Goal: Information Seeking & Learning: Check status

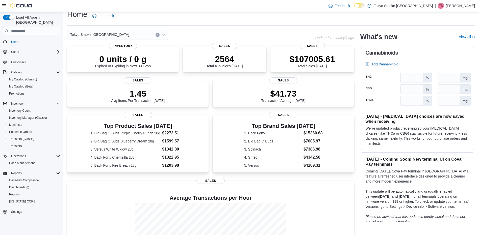
scroll to position [25, 0]
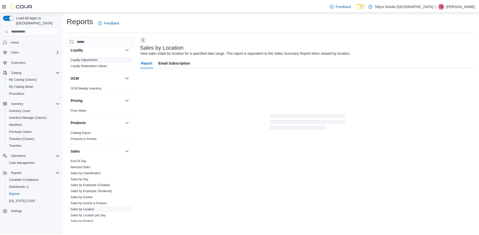
scroll to position [252, 0]
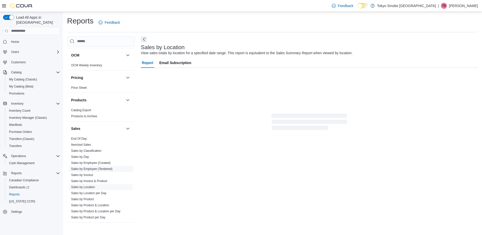
click at [98, 167] on link "Sales by Employee (Tendered)" at bounding box center [91, 169] width 41 height 4
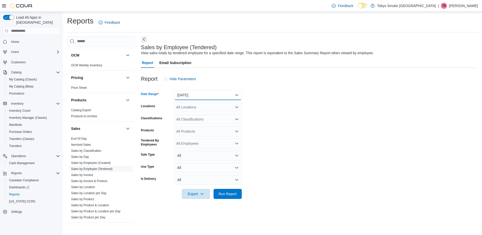
click at [199, 94] on button "Yesterday" at bounding box center [208, 95] width 68 height 10
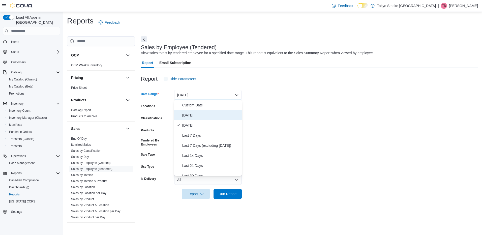
click at [196, 116] on span "Today" at bounding box center [211, 115] width 58 height 6
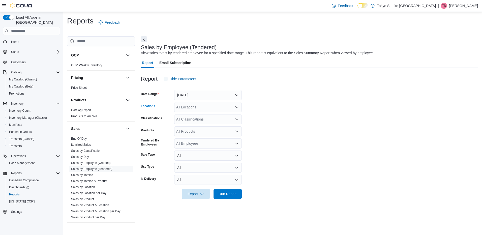
click at [197, 107] on div "All Locations" at bounding box center [208, 107] width 68 height 10
type input "***"
click at [200, 117] on span "North Bay Lakeshore" at bounding box center [206, 115] width 37 height 5
click at [235, 194] on span "Run Report" at bounding box center [228, 193] width 18 height 5
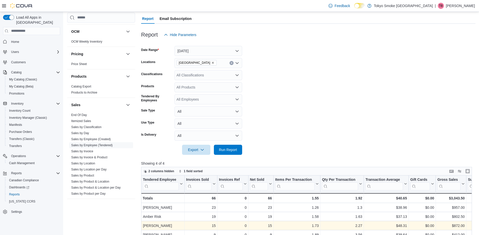
scroll to position [101, 0]
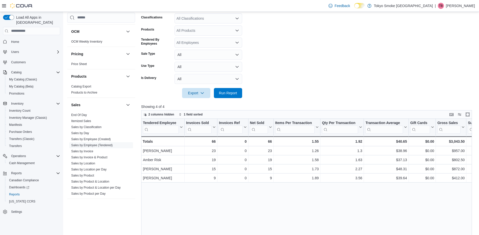
click at [335, 63] on form "Date Range Today Locations North Bay Lakeshore Classifications All Classificati…" at bounding box center [308, 40] width 334 height 115
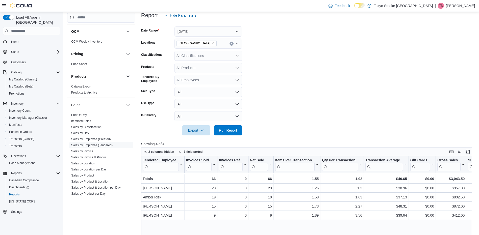
scroll to position [76, 0]
